Goal: Use online tool/utility: Utilize a website feature to perform a specific function

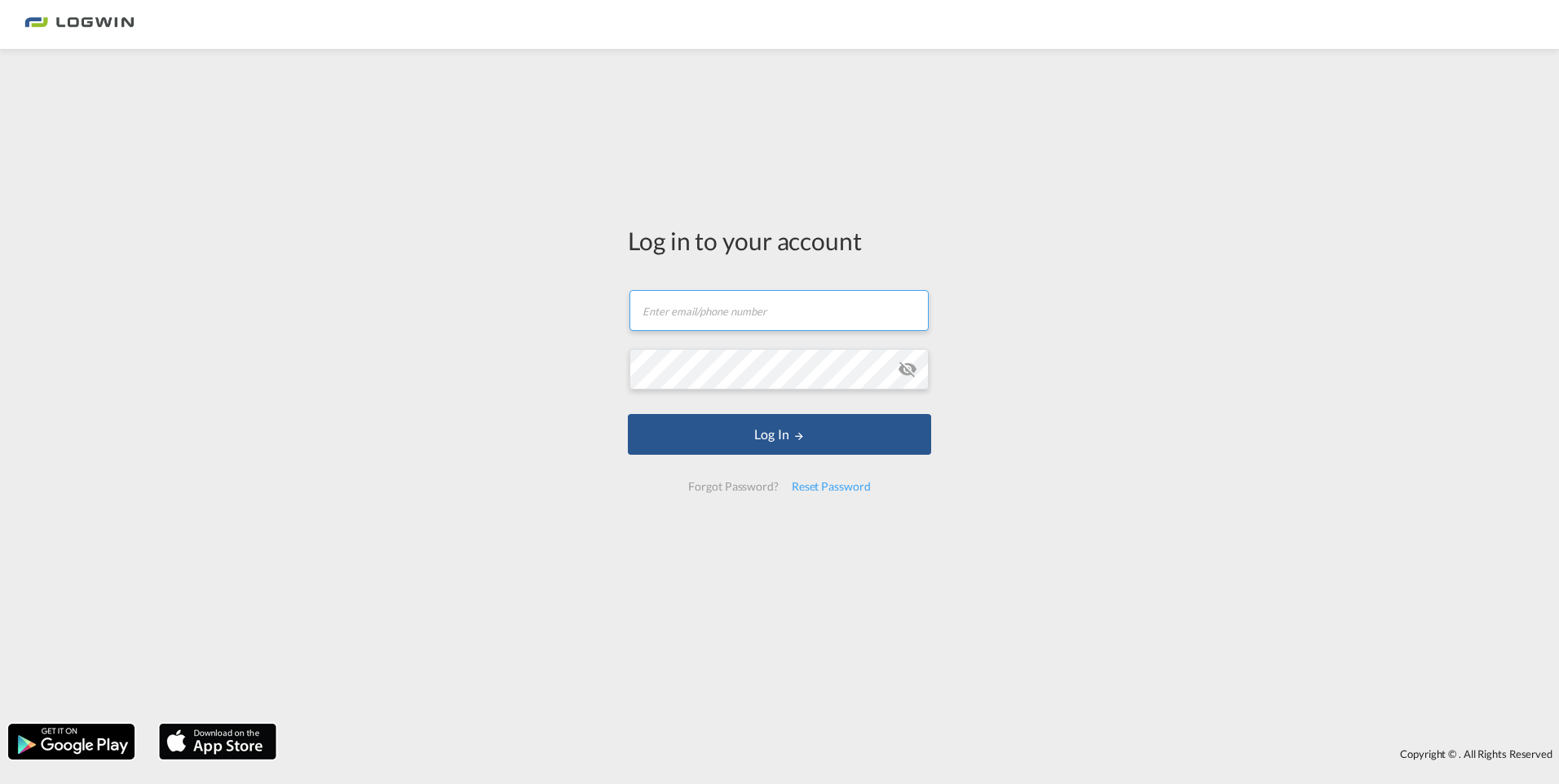
click at [790, 314] on input "text" at bounding box center [779, 310] width 300 height 41
paste input "[EMAIL_ADDRESS][PERSON_NAME][DOMAIN_NAME]"
type input "[EMAIL_ADDRESS][PERSON_NAME][DOMAIN_NAME]"
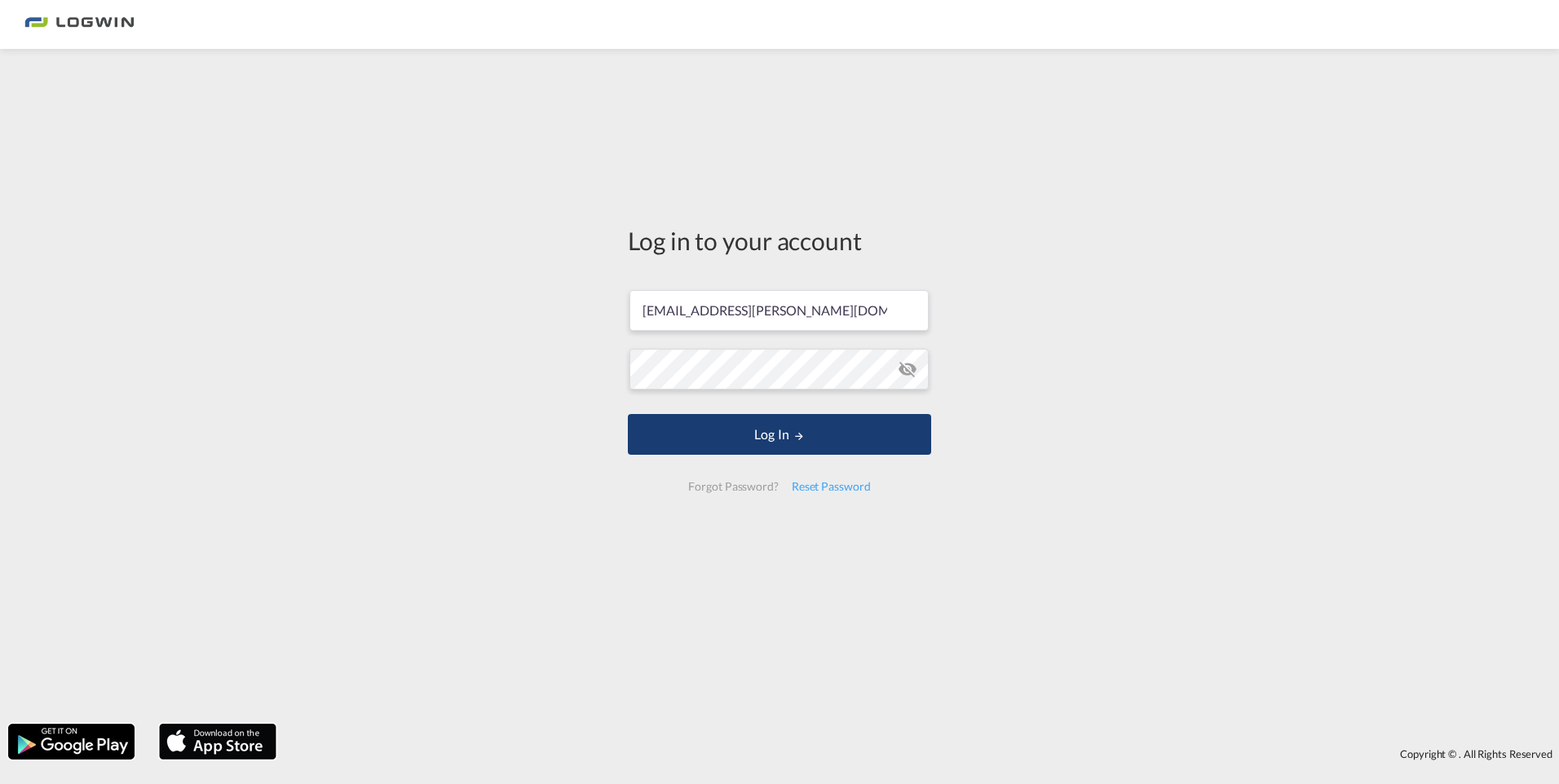
click at [789, 433] on button "Log In" at bounding box center [779, 434] width 303 height 41
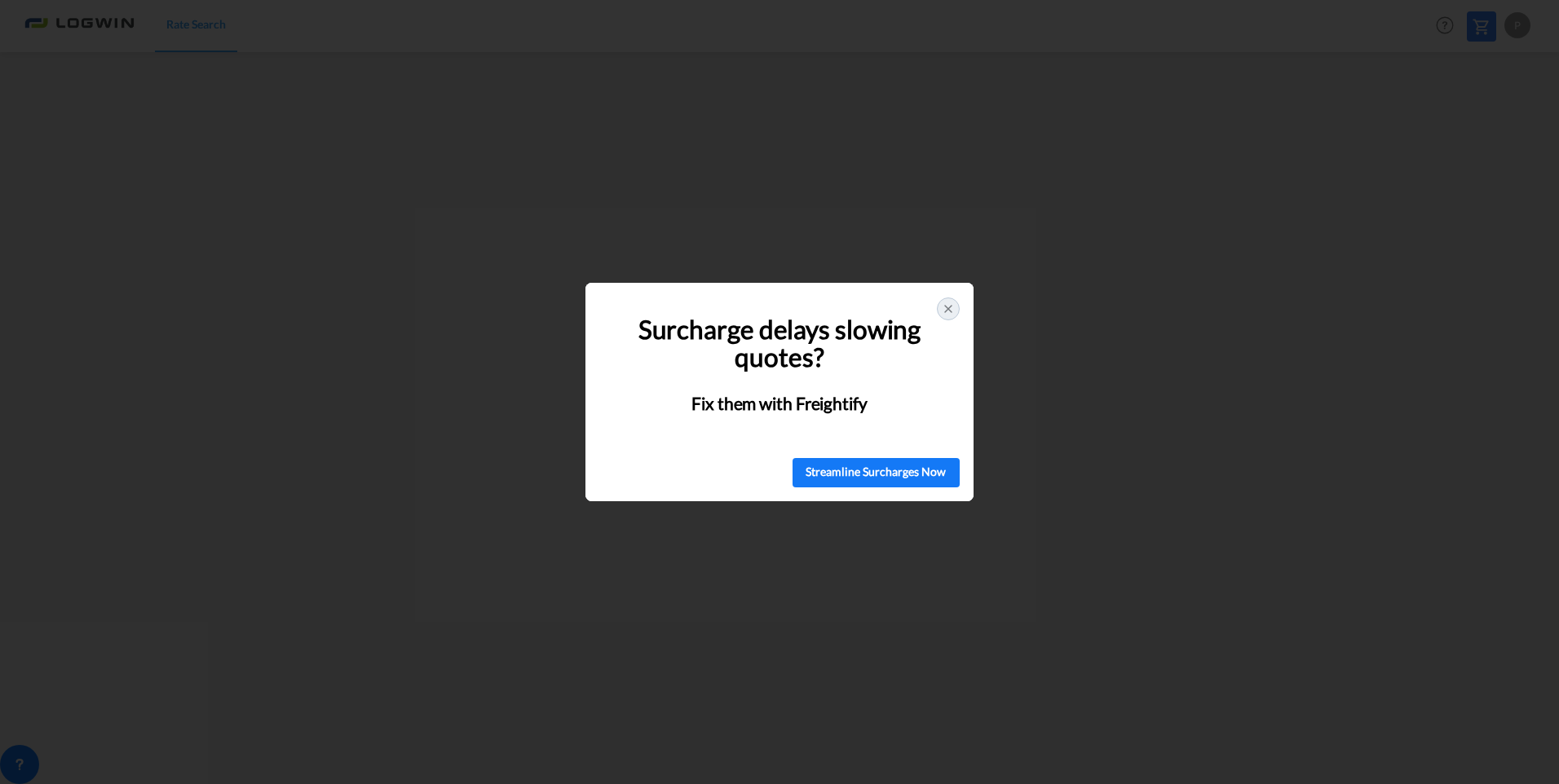
click at [944, 309] on icon at bounding box center [947, 308] width 13 height 13
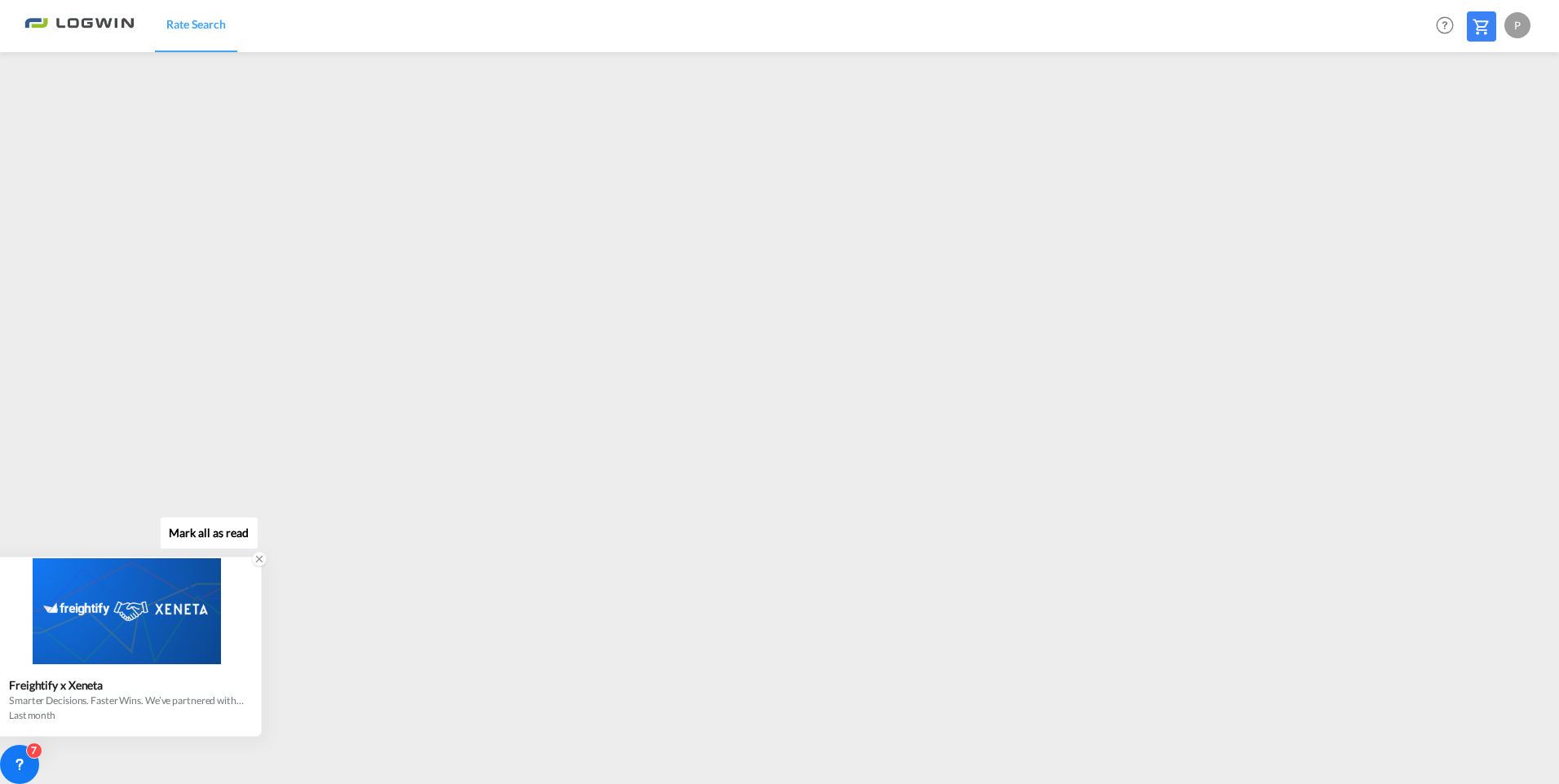
click at [258, 558] on icon at bounding box center [259, 558] width 11 height 11
